Goal: Information Seeking & Learning: Learn about a topic

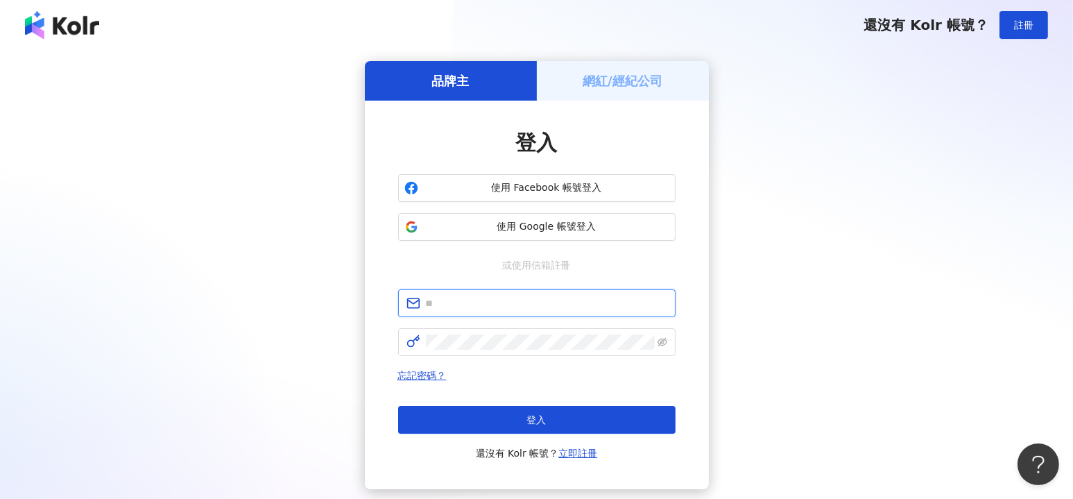
click at [510, 309] on input "text" at bounding box center [546, 302] width 241 height 15
type input "**********"
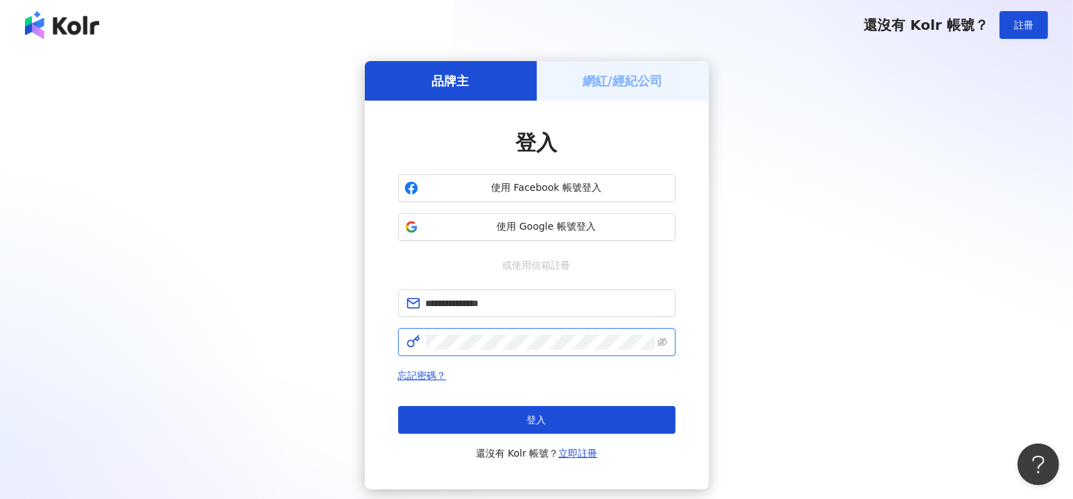
click button "登入" at bounding box center [536, 420] width 277 height 28
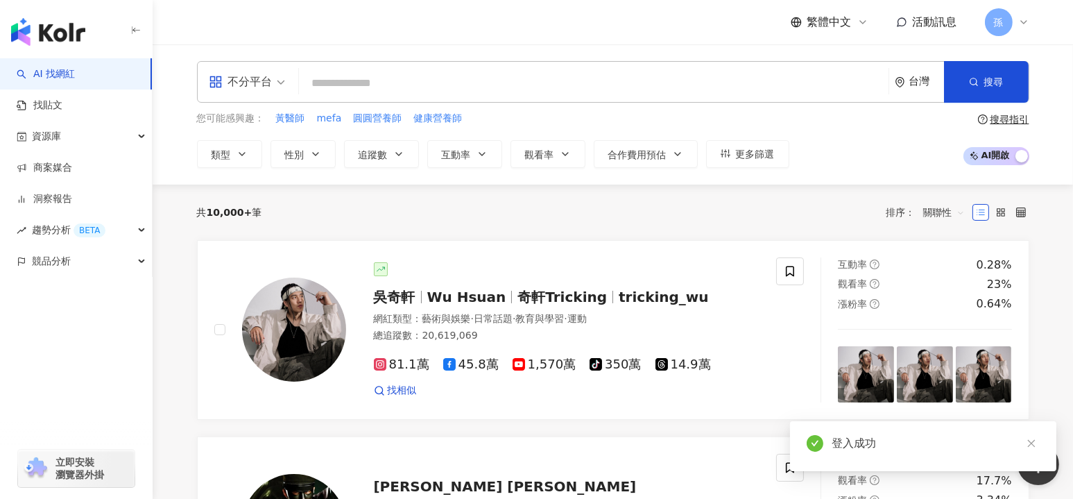
type input "********"
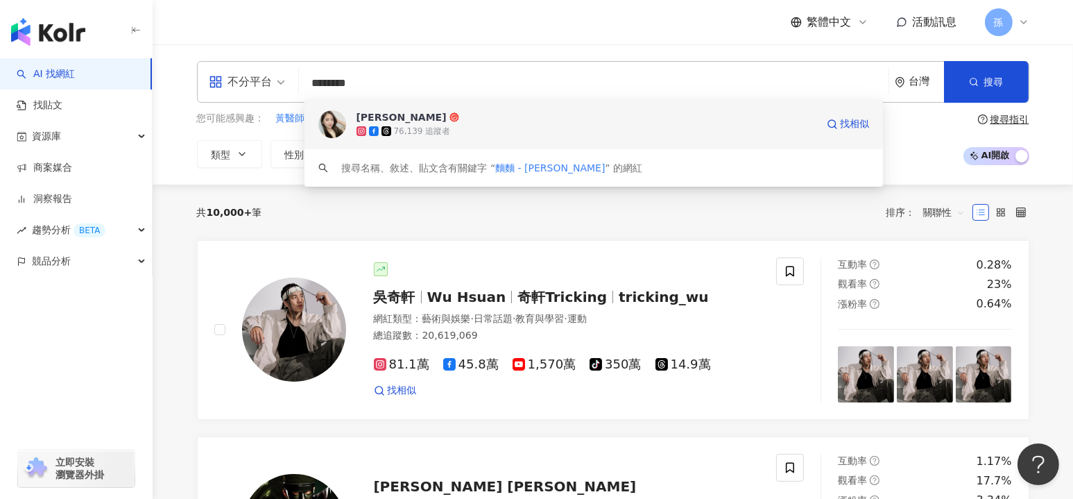
click at [464, 107] on div "[PERSON_NAME]76,139 追蹤者 找相似" at bounding box center [593, 124] width 579 height 50
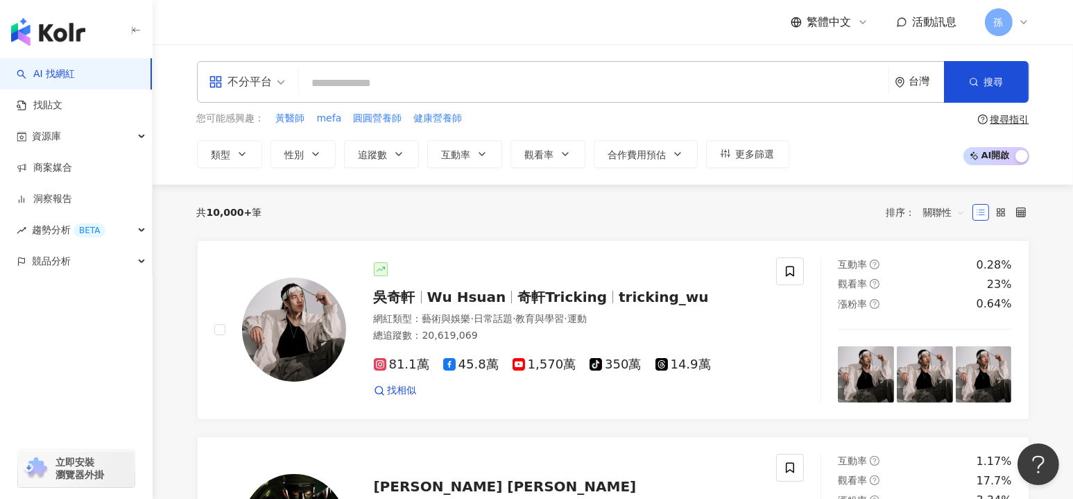
click at [370, 74] on input "search" at bounding box center [593, 83] width 578 height 26
paste input "***"
type input "***"
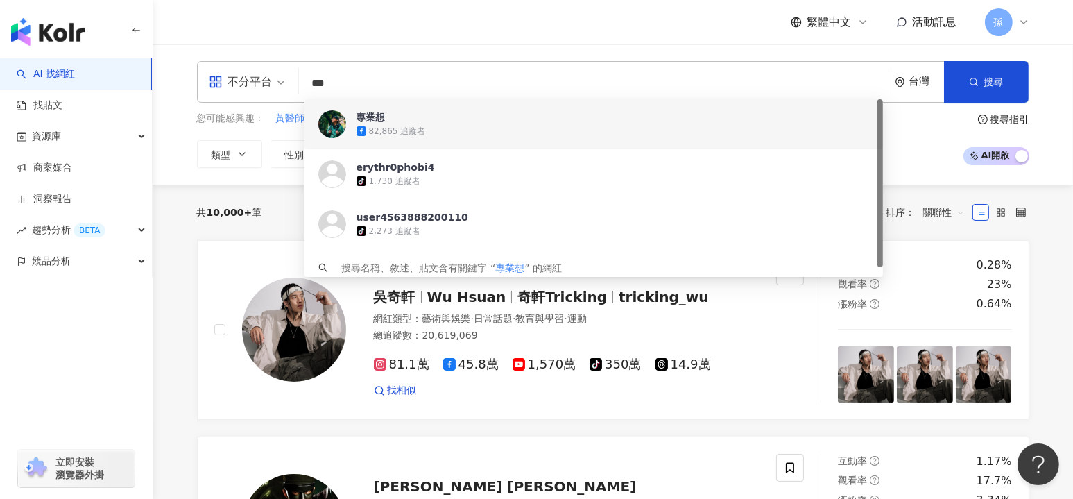
click at [381, 116] on div "專業想" at bounding box center [370, 117] width 29 height 14
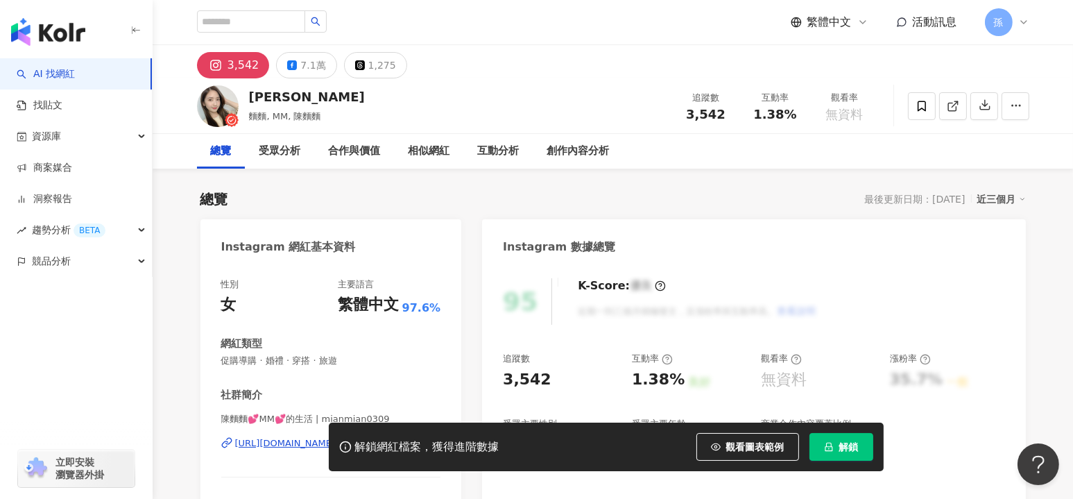
click at [308, 69] on div "7.1萬" at bounding box center [312, 64] width 25 height 19
click at [826, 435] on button "解鎖" at bounding box center [841, 447] width 64 height 28
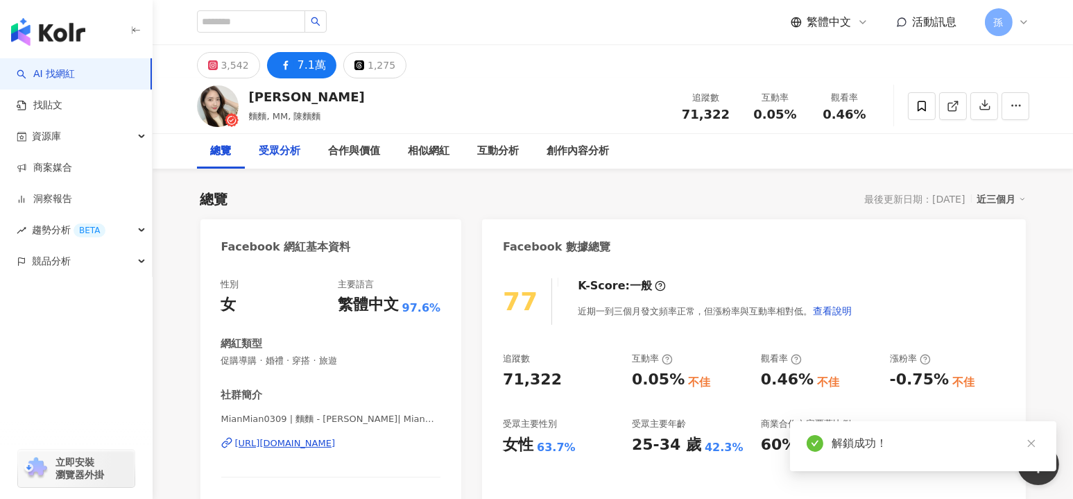
click at [274, 154] on div "受眾分析" at bounding box center [280, 151] width 42 height 17
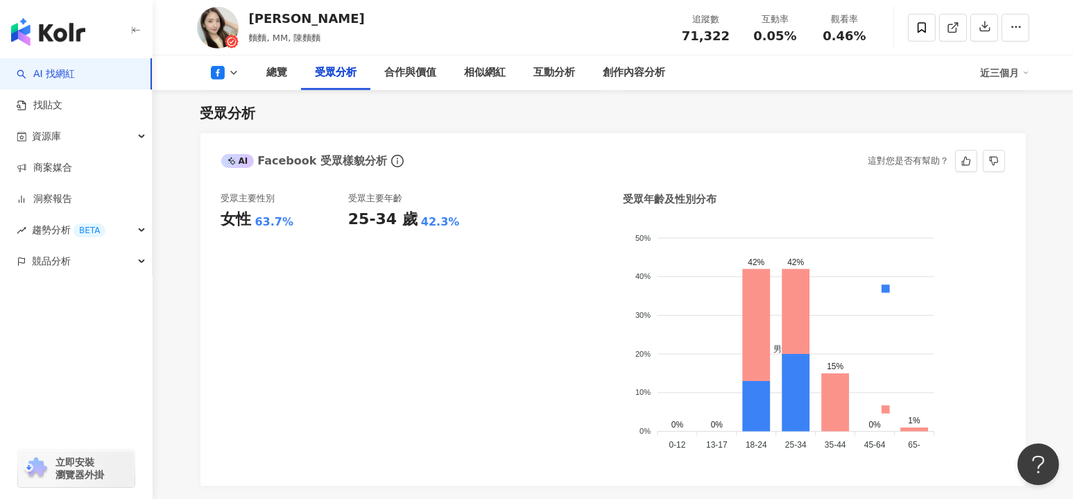
click at [393, 228] on div "25-34 歲" at bounding box center [382, 219] width 69 height 21
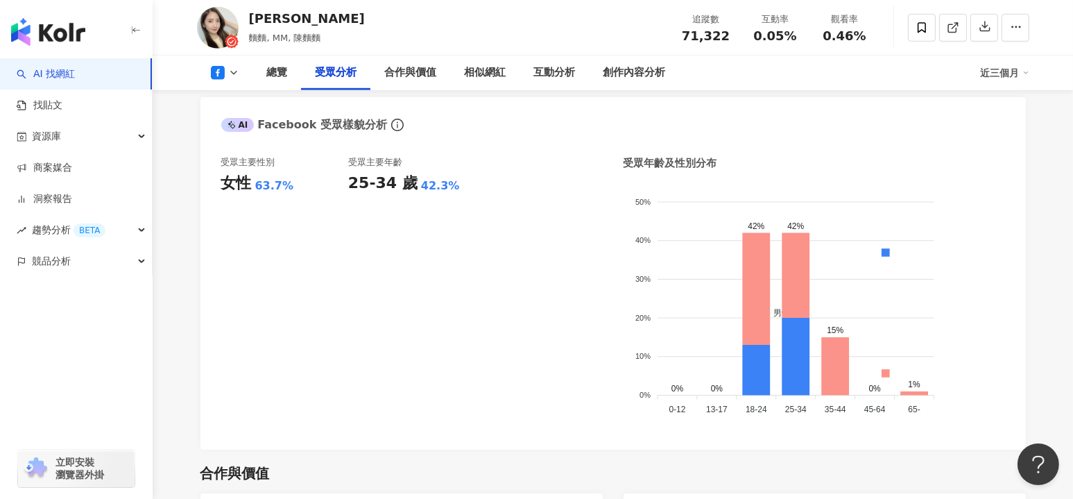
scroll to position [1195, 0]
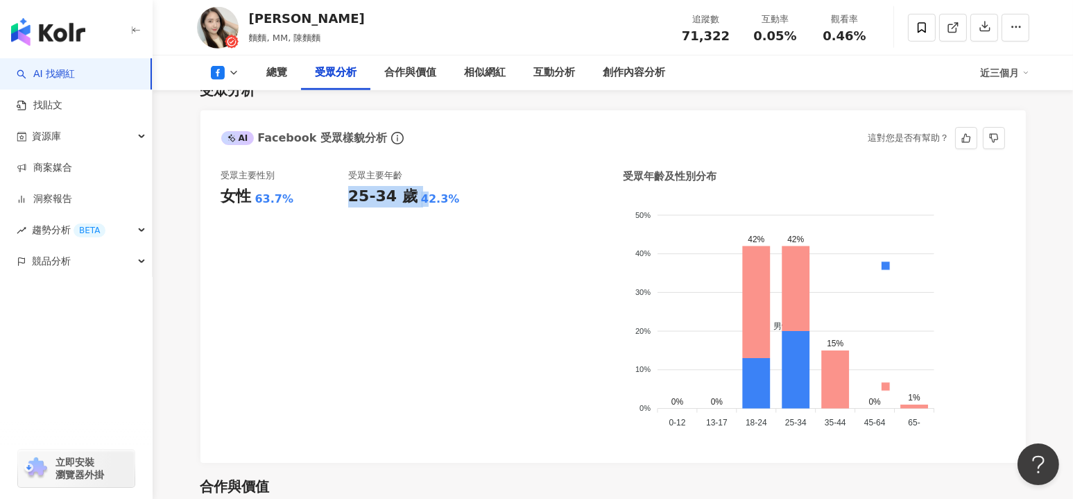
drag, startPoint x: 352, startPoint y: 196, endPoint x: 416, endPoint y: 195, distance: 63.8
click at [416, 195] on div "25-34 歲 42.3%" at bounding box center [411, 196] width 127 height 21
click at [443, 205] on div "42.3%" at bounding box center [440, 198] width 39 height 15
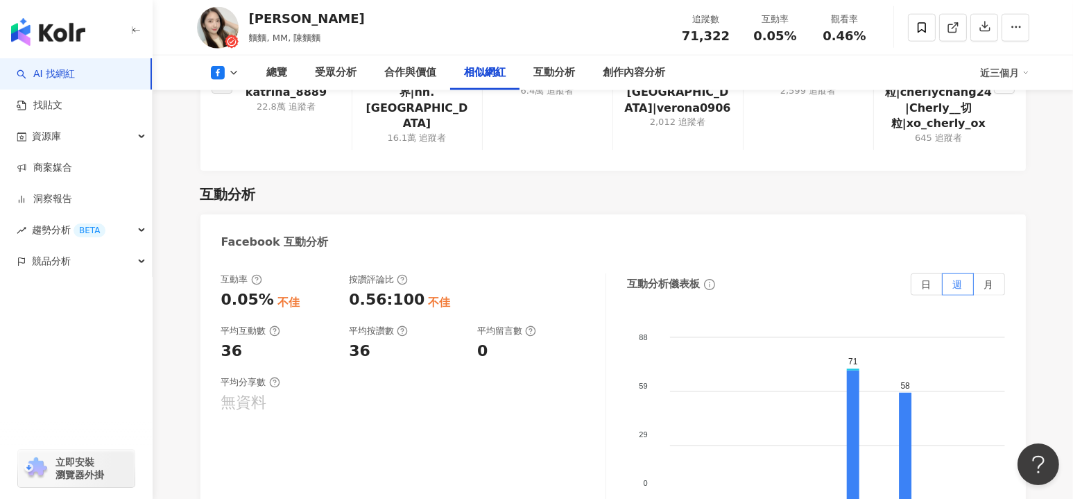
scroll to position [2143, 0]
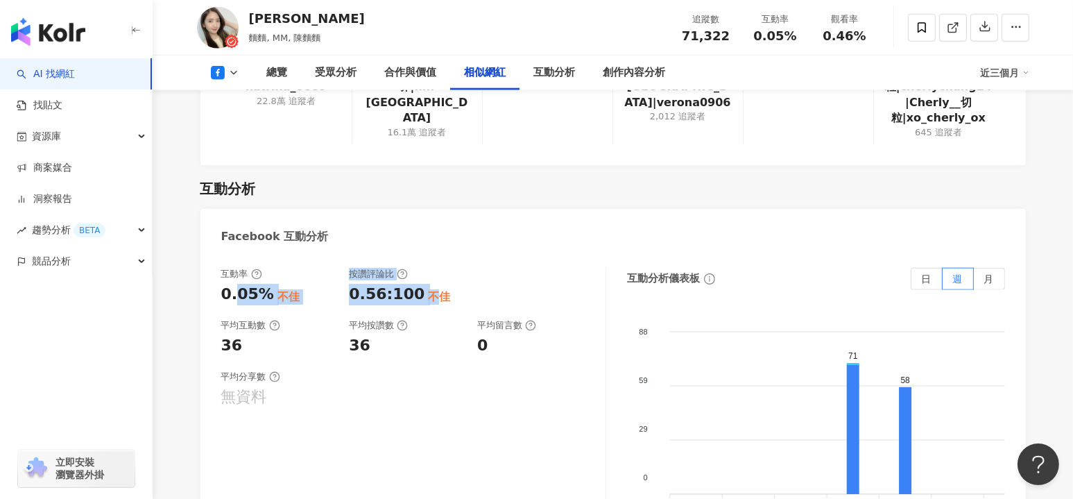
drag, startPoint x: 239, startPoint y: 289, endPoint x: 432, endPoint y: 292, distance: 193.5
click at [432, 292] on div "互動率 0.05% 不佳 按讚評論比 0.56:100 不佳 平均互動數 36 平均按讚數 36 平均留言數 0" at bounding box center [406, 312] width 370 height 89
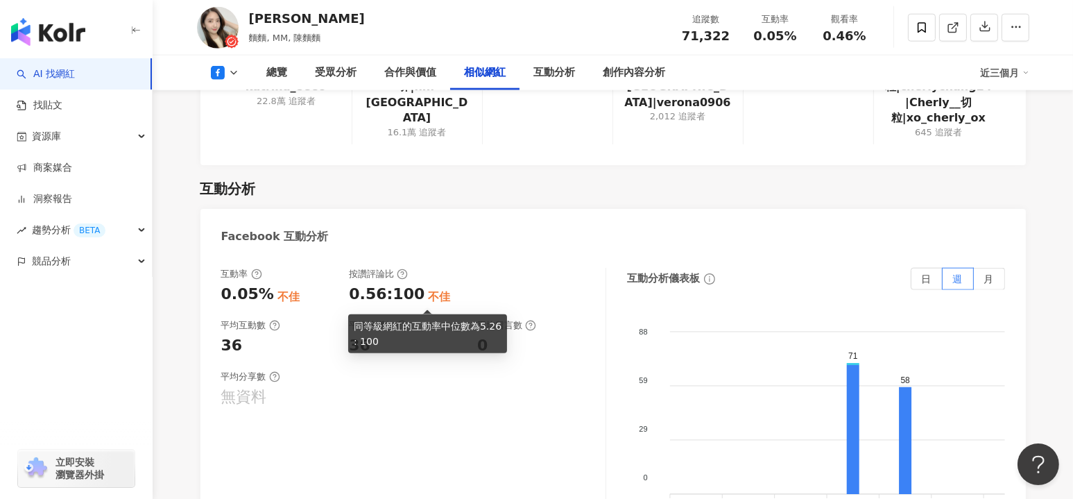
click at [462, 295] on div "0.56:100 不佳" at bounding box center [406, 294] width 114 height 21
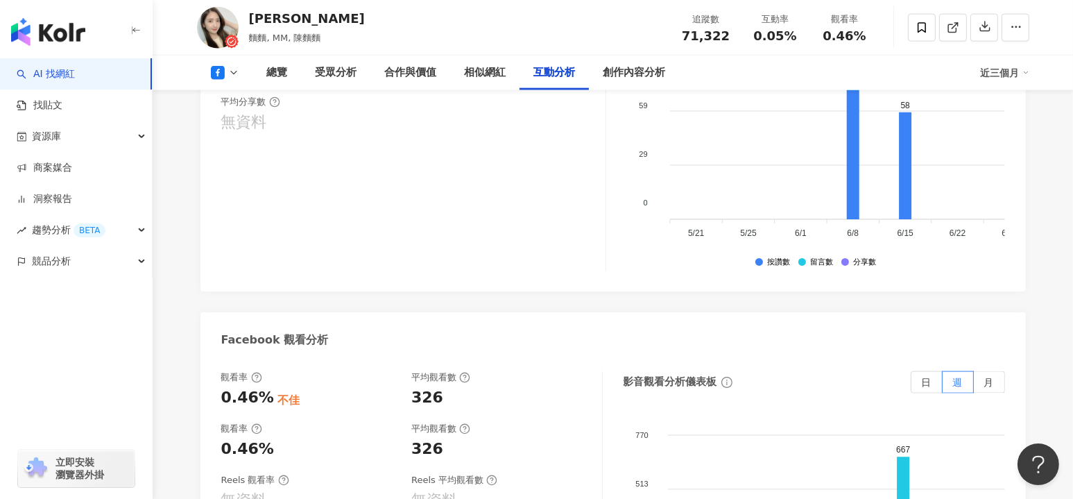
scroll to position [2420, 0]
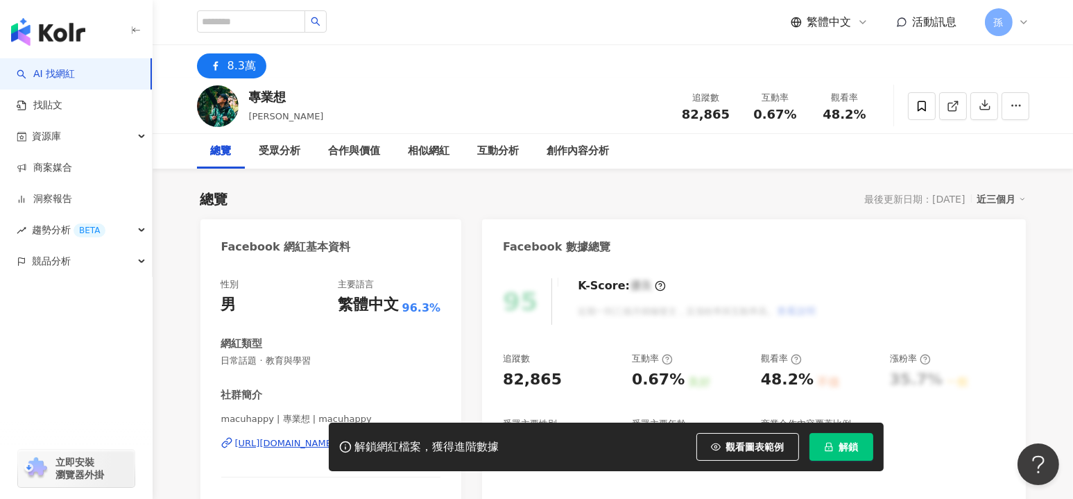
click at [838, 442] on button "解鎖" at bounding box center [841, 447] width 64 height 28
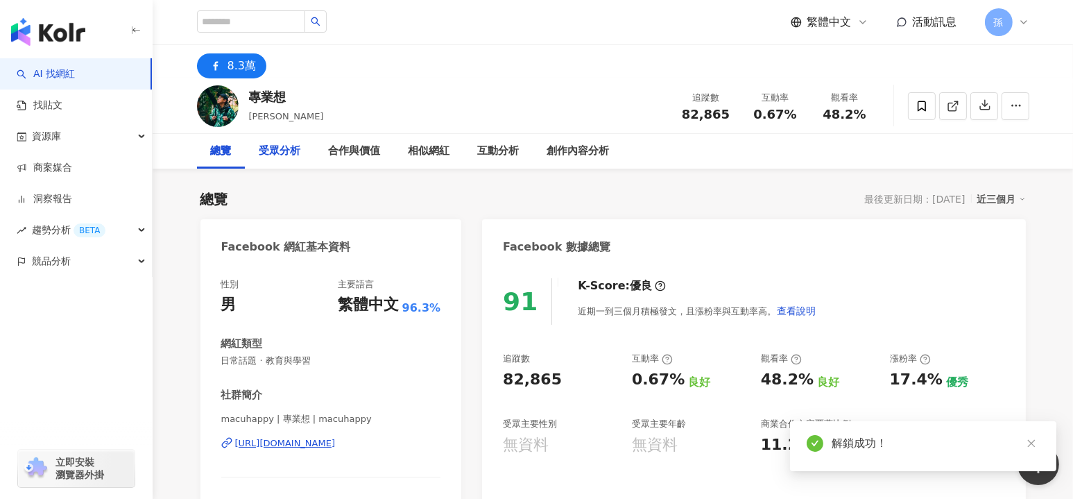
click at [289, 155] on div "受眾分析" at bounding box center [280, 151] width 42 height 17
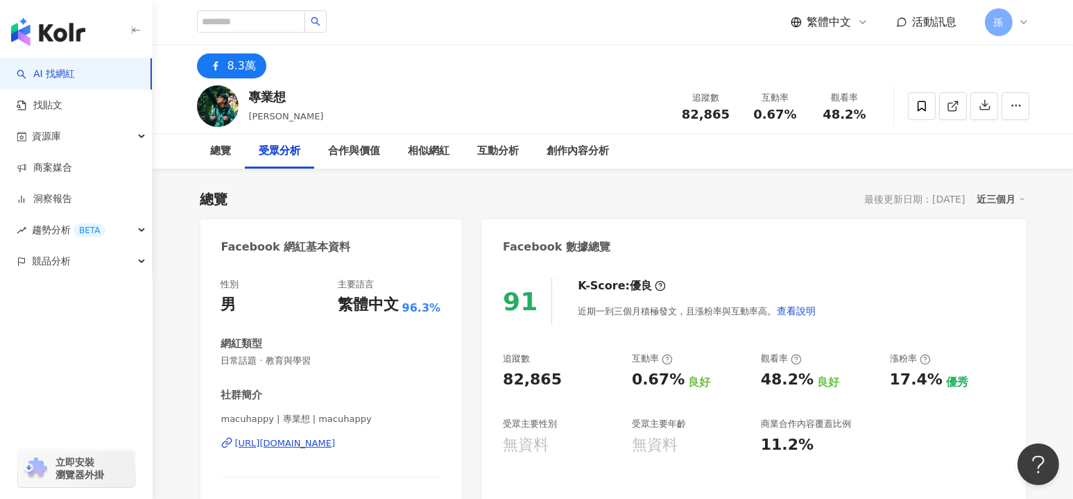
scroll to position [1184, 0]
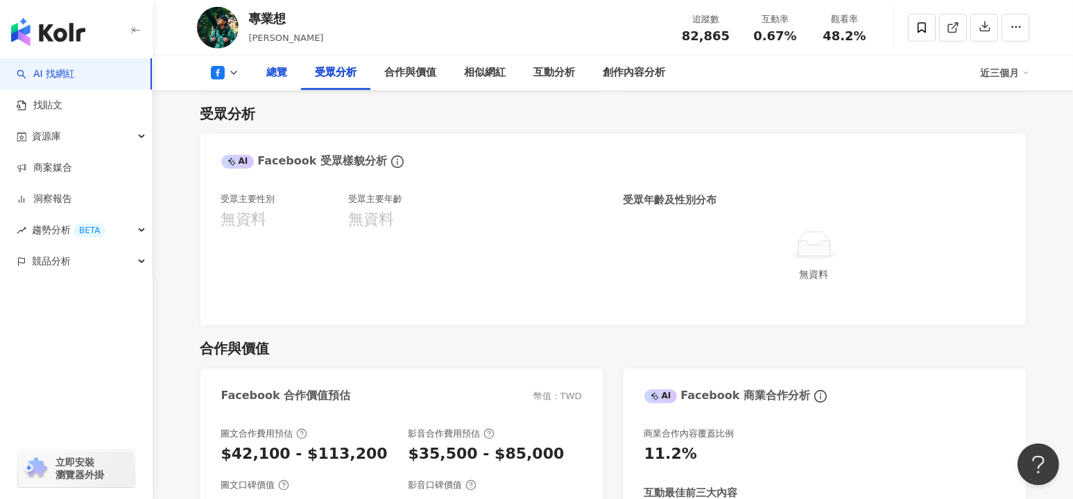
click at [276, 78] on div "總覽" at bounding box center [277, 72] width 21 height 17
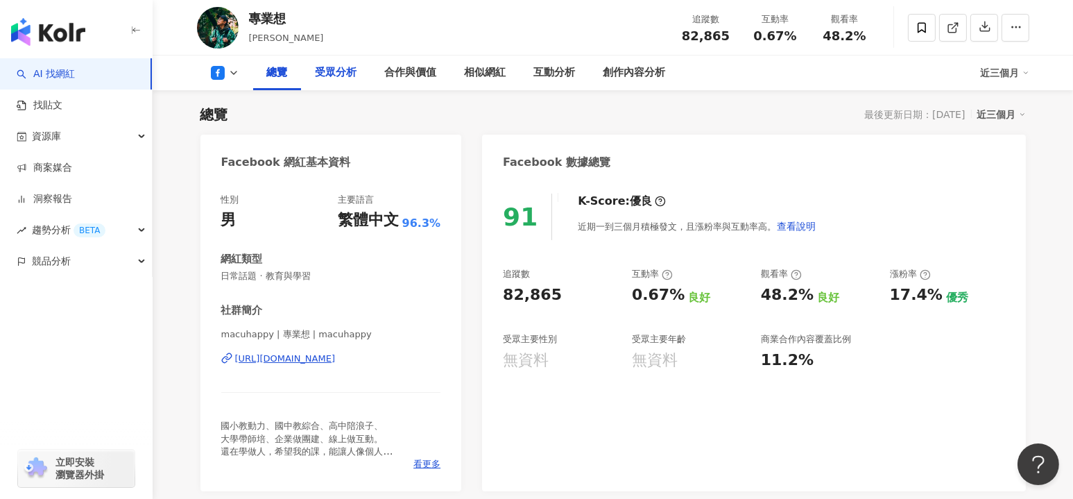
click at [324, 83] on div "受眾分析" at bounding box center [336, 72] width 69 height 35
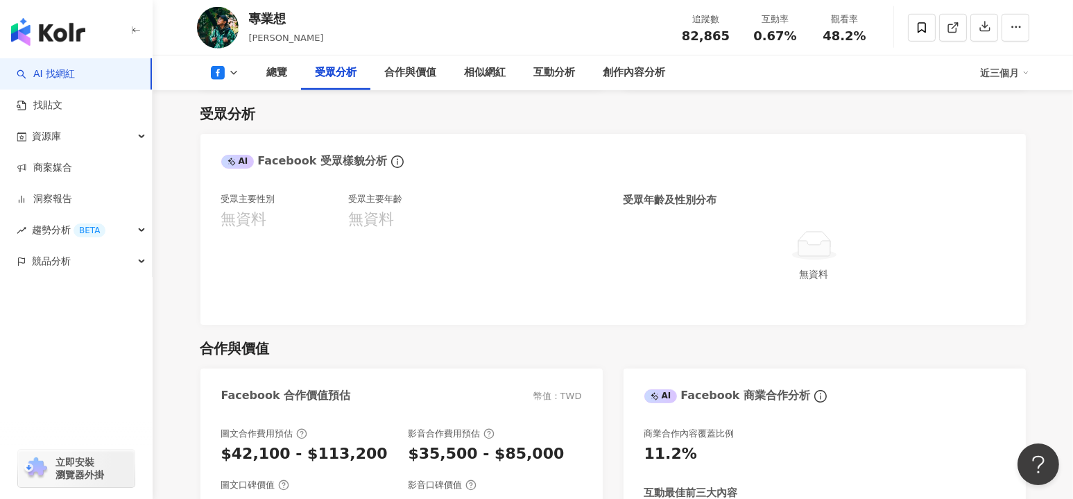
click at [473, 273] on div "受眾主要年齡 無資料" at bounding box center [411, 248] width 127 height 111
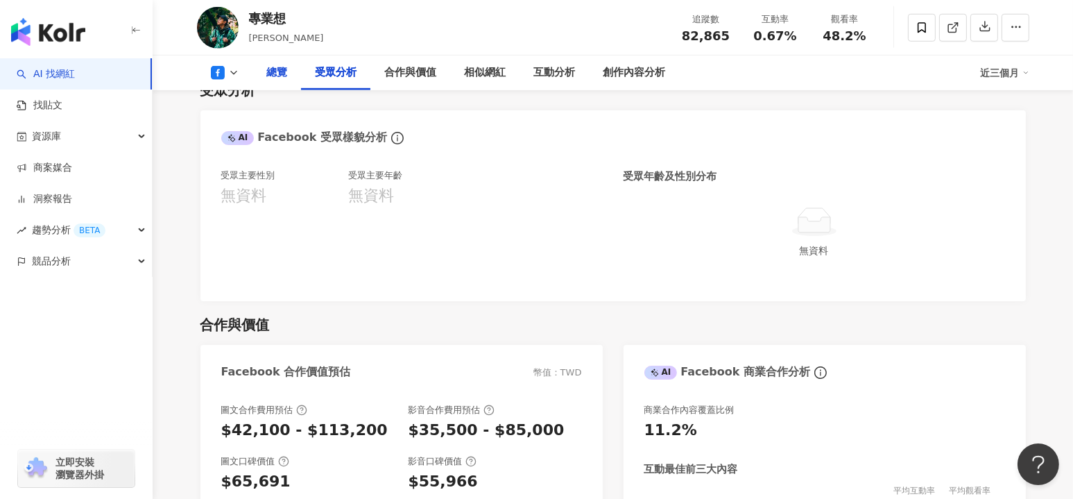
click at [282, 73] on div "總覽" at bounding box center [277, 72] width 21 height 17
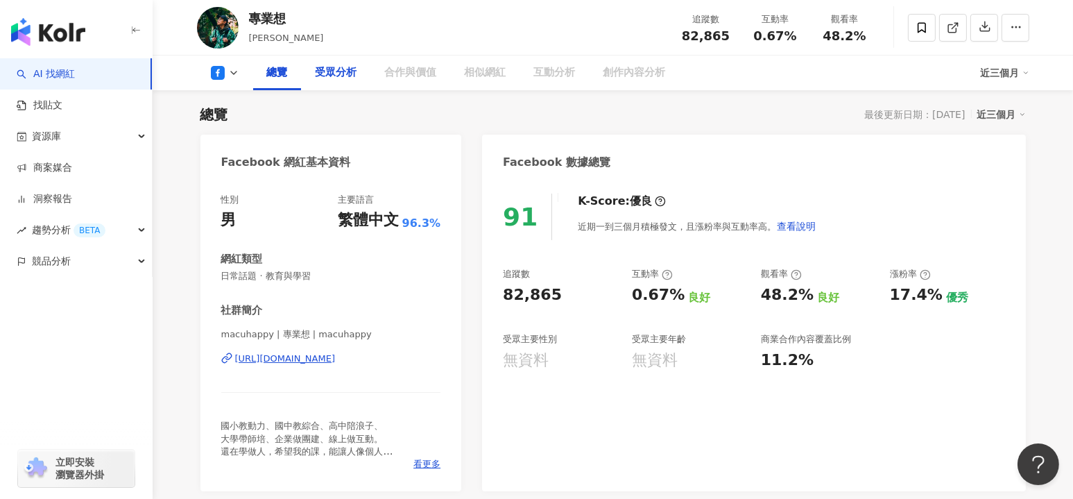
click at [338, 75] on div "受眾分析" at bounding box center [336, 72] width 42 height 17
click at [397, 182] on div "性別 男 主要語言 繁體中文 96.3% 網紅類型 日常話題 · 教育與學習 社群簡介 macuhappy | 專業想 | macuhappy https:/…" at bounding box center [330, 335] width 261 height 311
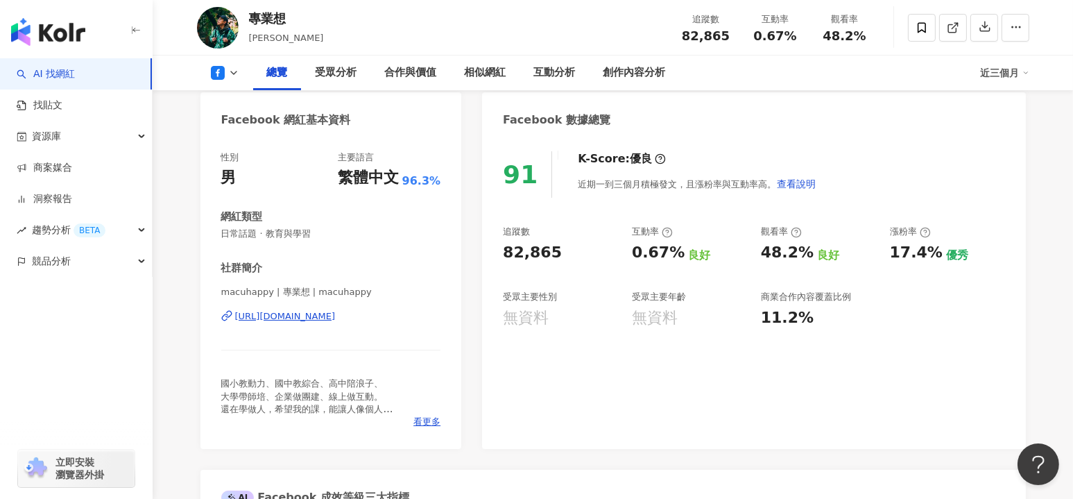
scroll to position [131, 0]
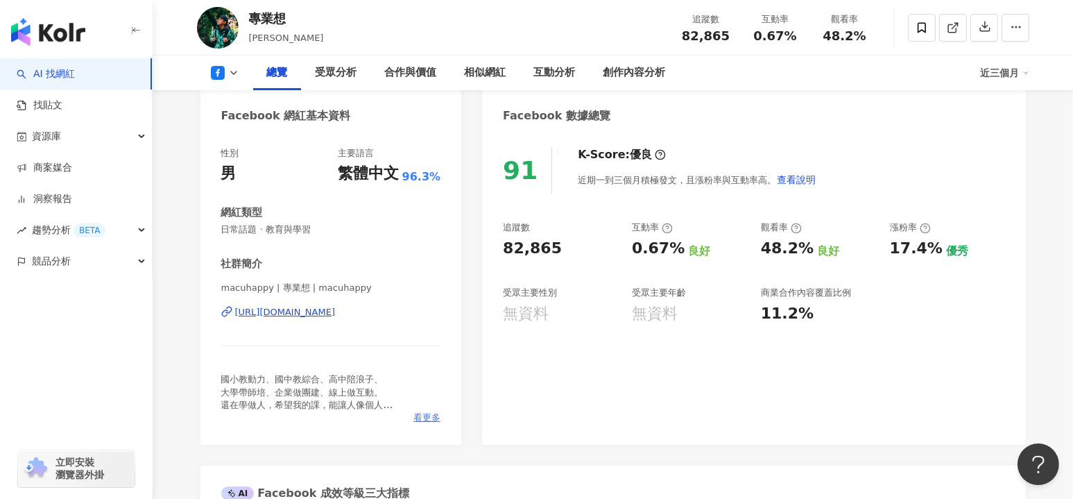
click at [431, 417] on span "看更多" at bounding box center [426, 417] width 27 height 12
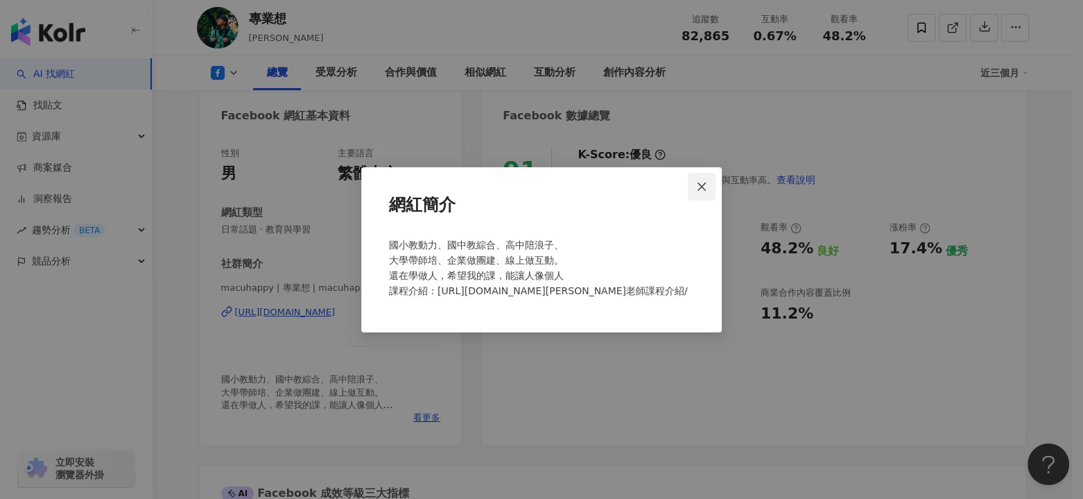
click at [704, 193] on button "Close" at bounding box center [702, 187] width 28 height 28
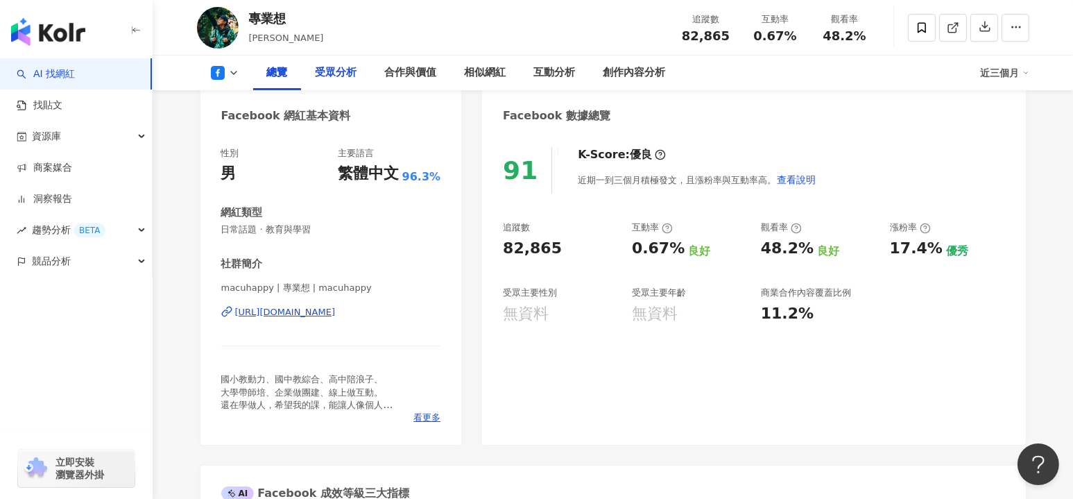
click at [325, 70] on div "受眾分析" at bounding box center [336, 72] width 42 height 17
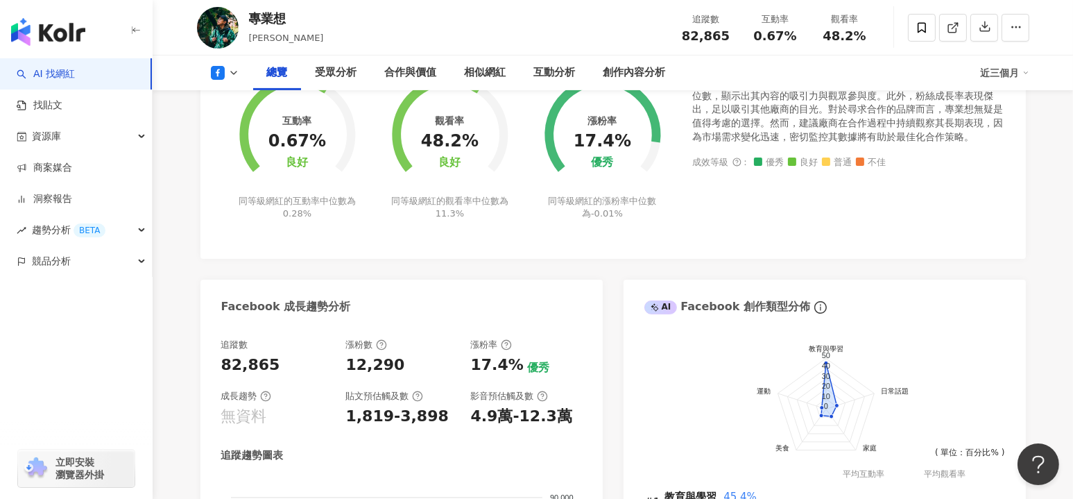
scroll to position [540, 0]
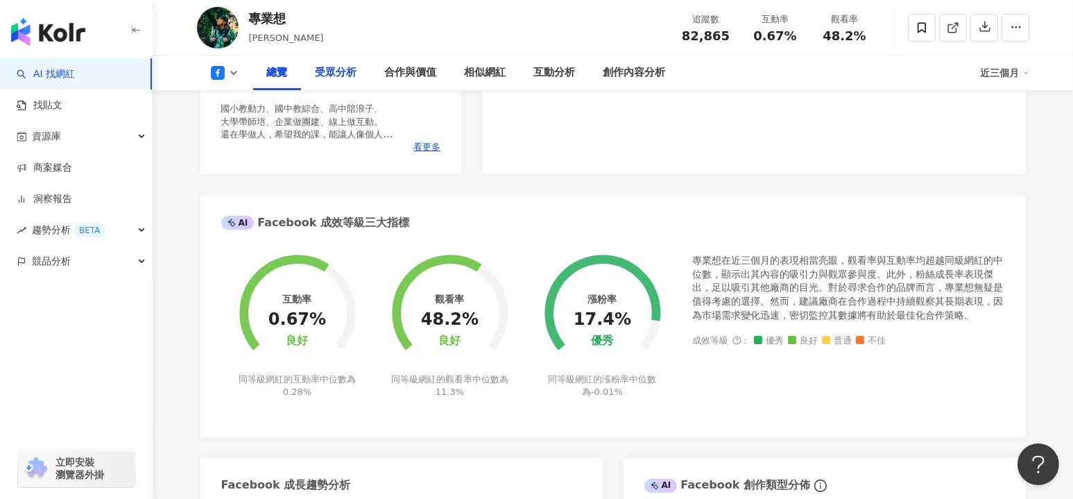
click at [341, 70] on div "受眾分析" at bounding box center [336, 72] width 42 height 17
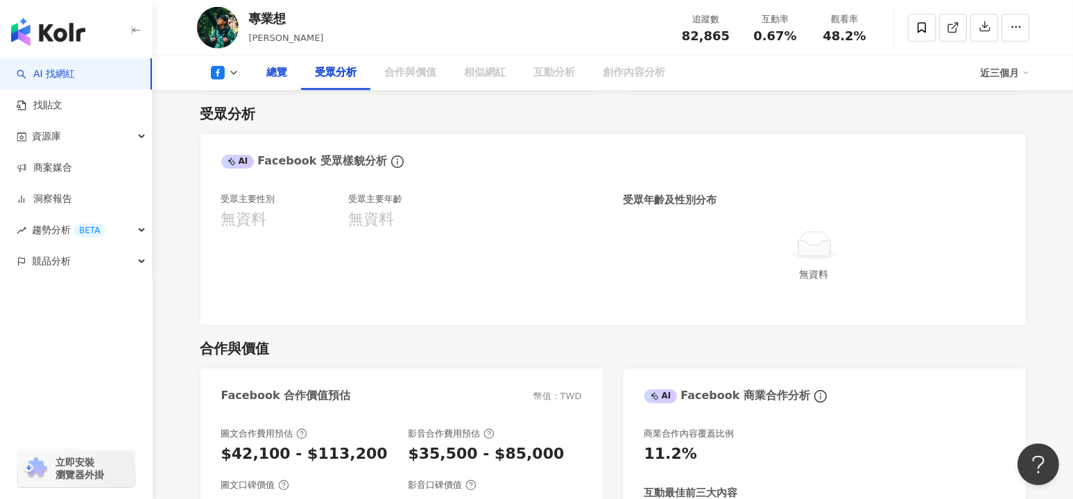
click at [271, 82] on div "總覽" at bounding box center [277, 72] width 49 height 35
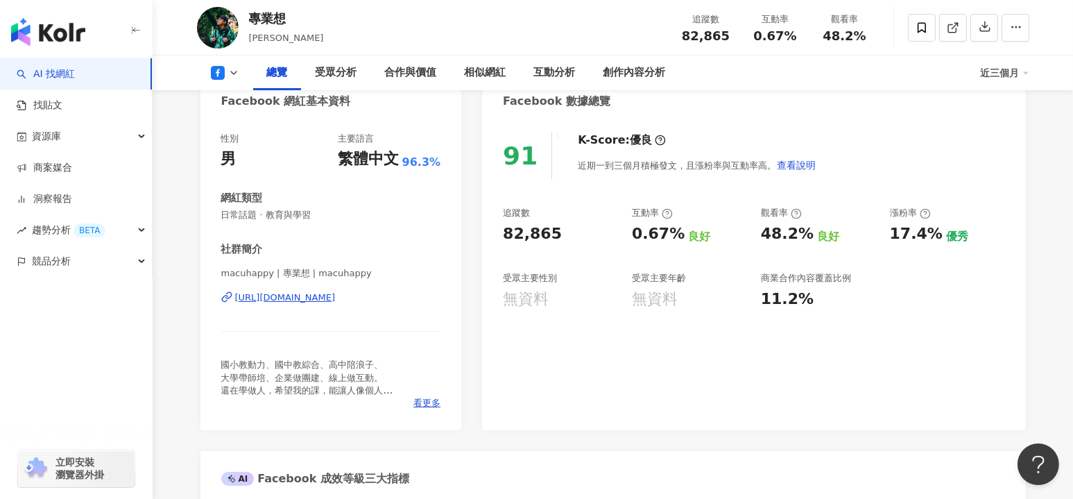
scroll to position [0, 0]
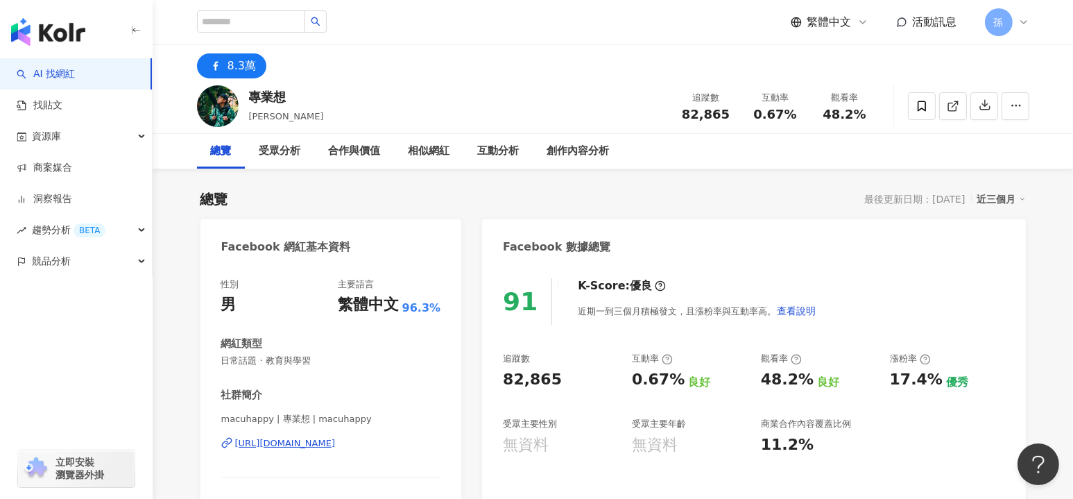
click at [336, 443] on div "https://www.facebook.com/302017839987376" at bounding box center [285, 443] width 101 height 12
